Goal: Task Accomplishment & Management: Complete application form

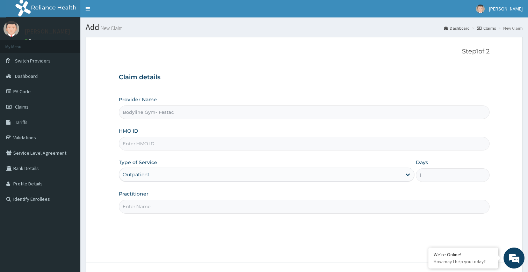
click at [191, 145] on input "HMO ID" at bounding box center [304, 144] width 371 height 14
type input "GCE/10042/B"
click at [181, 207] on input "Practitioner" at bounding box center [304, 207] width 371 height 14
type input "bodyline"
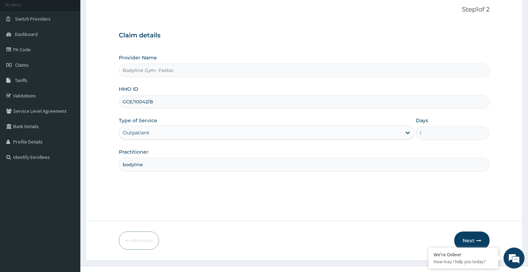
scroll to position [54, 0]
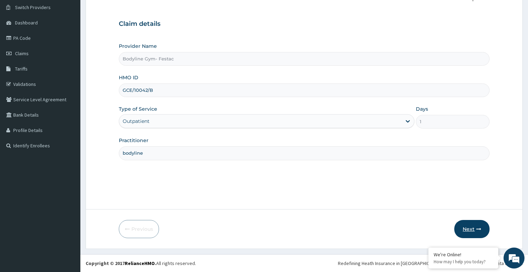
click at [484, 227] on button "Next" at bounding box center [472, 229] width 35 height 18
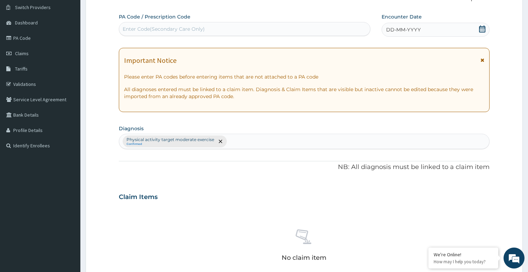
click at [418, 29] on span "DD-MM-YYYY" at bounding box center [403, 29] width 35 height 7
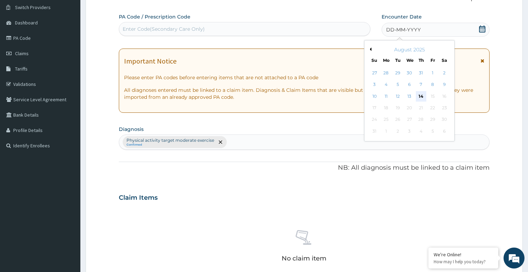
click at [423, 96] on div "14" at bounding box center [421, 96] width 10 height 10
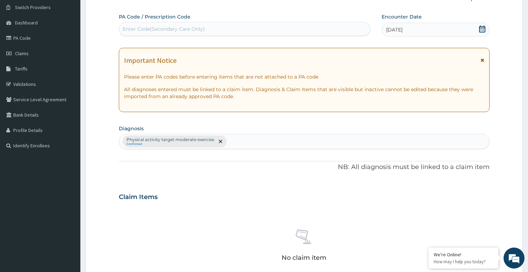
click at [216, 32] on div "Enter Code(Secondary Care Only)" at bounding box center [244, 28] width 251 height 11
type input "PA/01E35C"
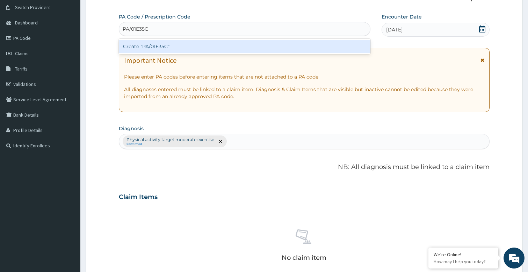
click at [214, 49] on div "Create "PA/01E35C"" at bounding box center [245, 46] width 252 height 13
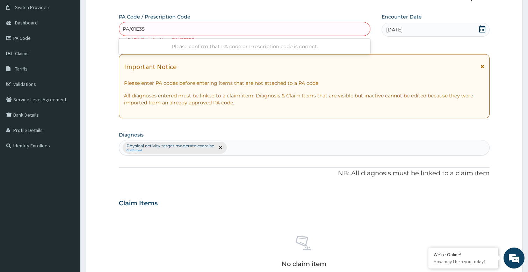
type input "PA/01E35C"
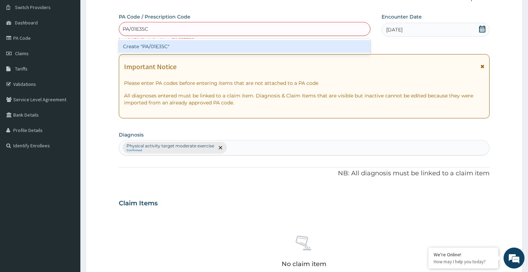
click at [306, 44] on div "Create "PA/01E35C"" at bounding box center [245, 46] width 252 height 13
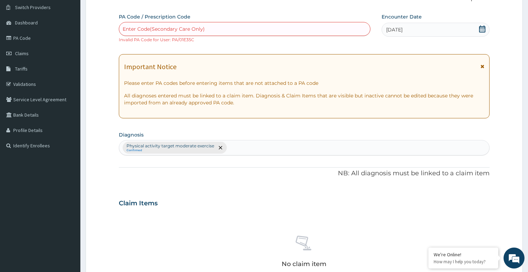
click at [237, 28] on div "Enter Code(Secondary Care Only)" at bounding box center [244, 28] width 251 height 11
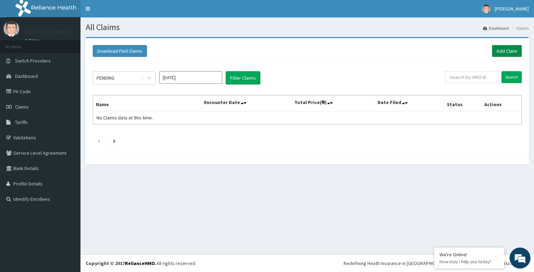
click at [515, 50] on link "Add Claim" at bounding box center [507, 51] width 30 height 12
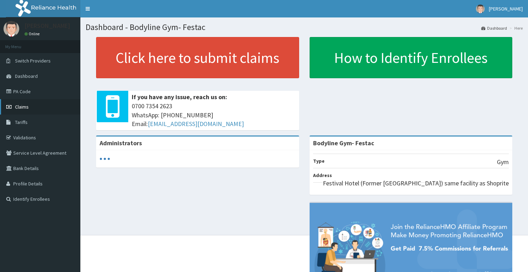
click at [28, 112] on link "Claims" at bounding box center [40, 106] width 80 height 15
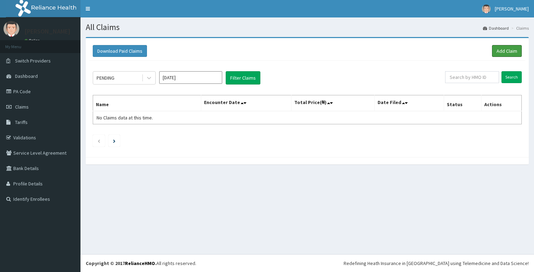
click at [508, 51] on link "Add Claim" at bounding box center [507, 51] width 30 height 12
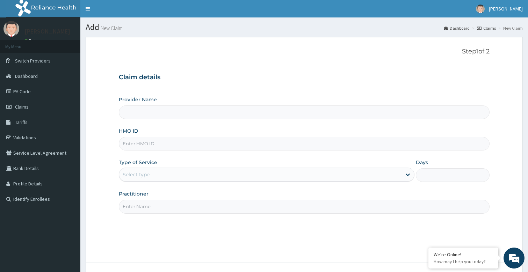
type input "Bodyline Gym- Festac"
type input "1"
click at [186, 144] on input "HMO ID" at bounding box center [304, 144] width 371 height 14
type input "GCE/10042/A"
click at [194, 204] on input "Practitioner" at bounding box center [304, 207] width 371 height 14
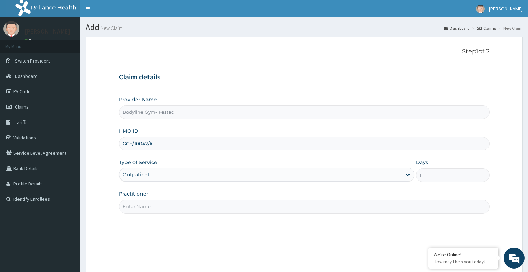
type input "bodyline"
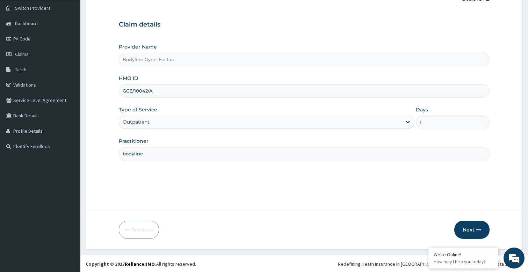
scroll to position [54, 0]
click at [488, 235] on button "Next" at bounding box center [472, 229] width 35 height 18
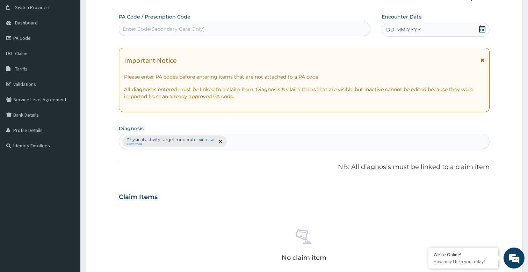
click at [410, 29] on span "DD-MM-YYYY" at bounding box center [403, 29] width 35 height 7
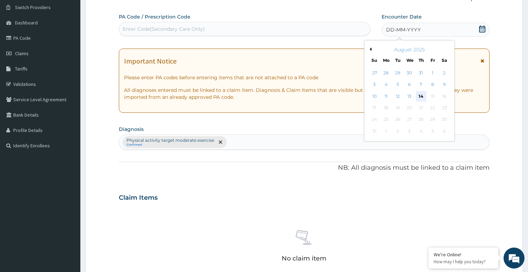
click at [420, 93] on div "14" at bounding box center [421, 96] width 10 height 10
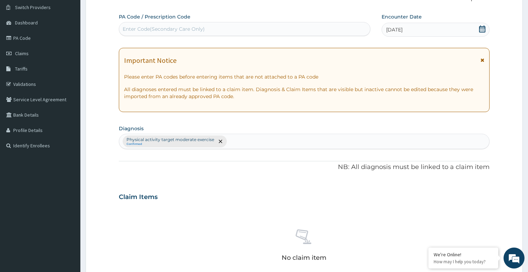
click at [235, 28] on div "Enter Code(Secondary Care Only)" at bounding box center [244, 28] width 251 height 11
type input "PA/FAD845"
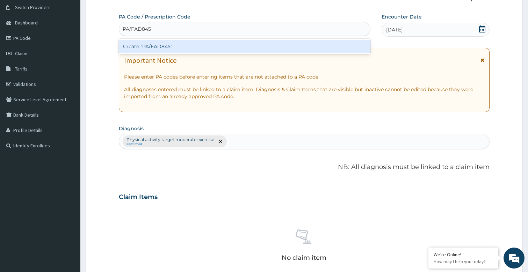
click at [238, 45] on div "Create "PA/FAD845"" at bounding box center [245, 46] width 252 height 13
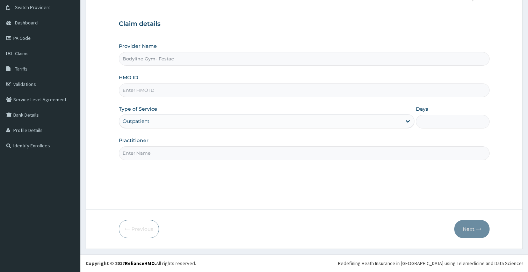
type input "Bodyline Gym- Festac"
type input "1"
